Goal: Task Accomplishment & Management: Manage account settings

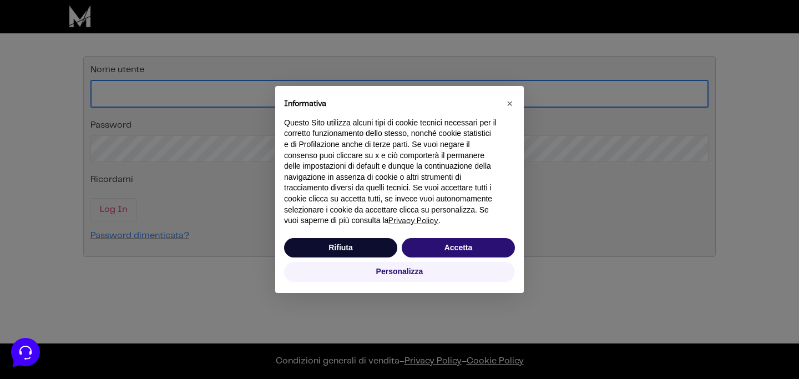
type input "[EMAIL_ADDRESS][DOMAIN_NAME]"
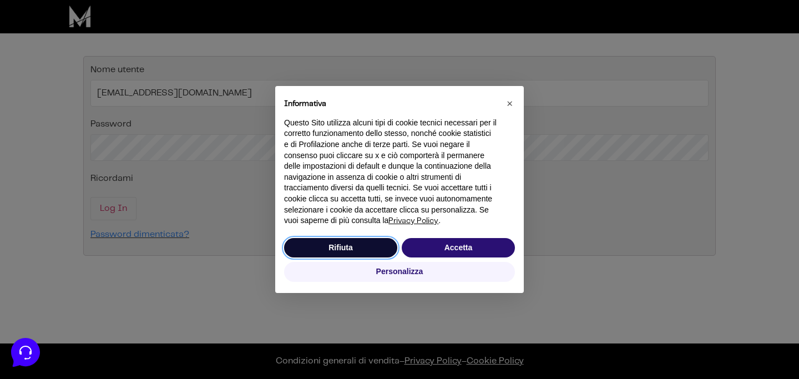
click at [356, 248] on button "Rifiuta" at bounding box center [340, 248] width 113 height 20
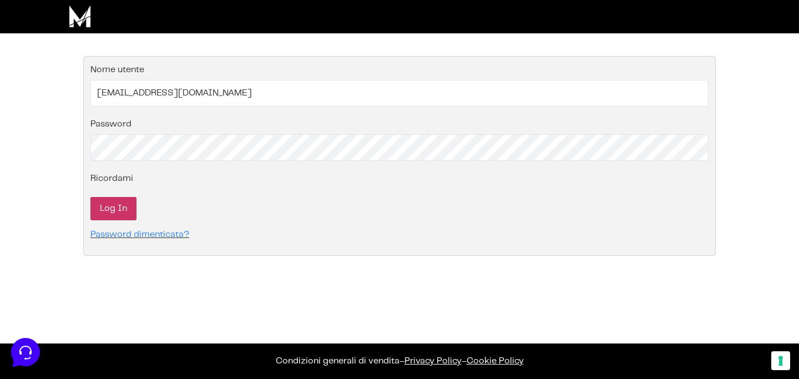
click at [116, 209] on input "Log In" at bounding box center [113, 208] width 46 height 23
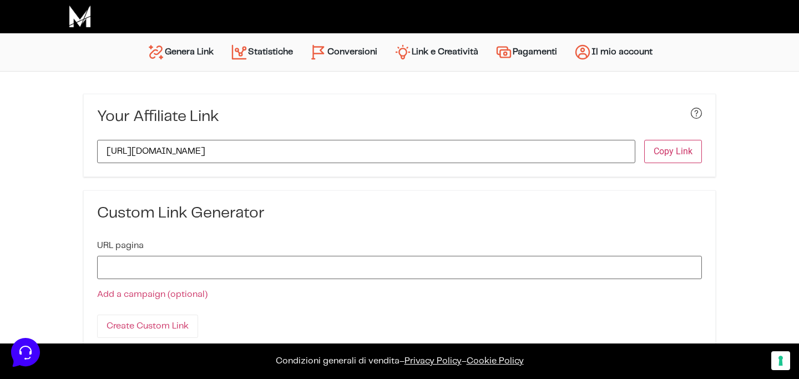
click at [267, 48] on link "Statistiche" at bounding box center [261, 52] width 79 height 27
